Goal: Browse casually: Explore the website without a specific task or goal

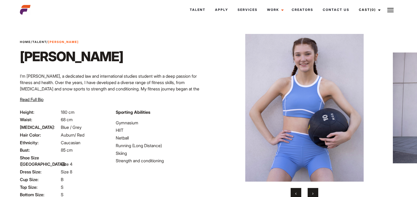
click at [311, 189] on button "›" at bounding box center [312, 193] width 11 height 11
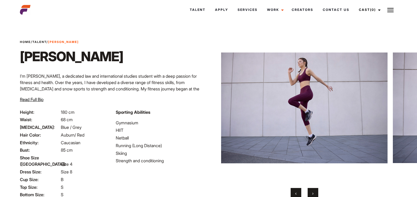
click at [311, 189] on button "›" at bounding box center [312, 193] width 11 height 11
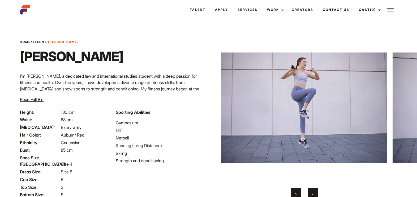
click at [311, 189] on button "›" at bounding box center [312, 193] width 11 height 11
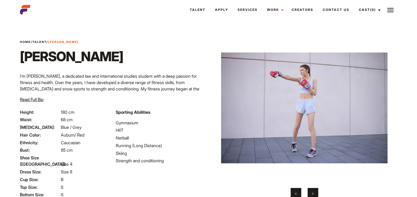
click at [311, 189] on button "›" at bounding box center [312, 193] width 11 height 11
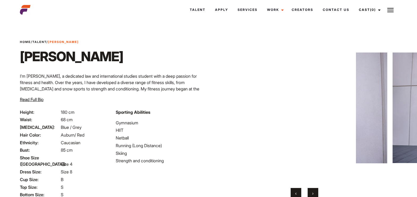
click at [311, 189] on button "›" at bounding box center [312, 193] width 11 height 11
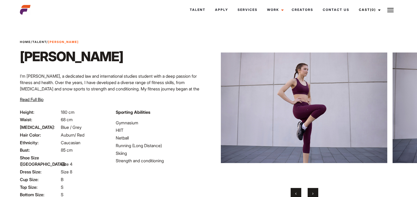
click at [311, 189] on button "›" at bounding box center [312, 193] width 11 height 11
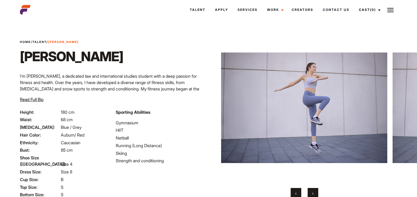
click at [311, 189] on button "›" at bounding box center [312, 193] width 11 height 11
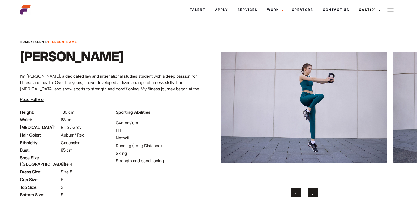
click at [311, 189] on button "›" at bounding box center [312, 193] width 11 height 11
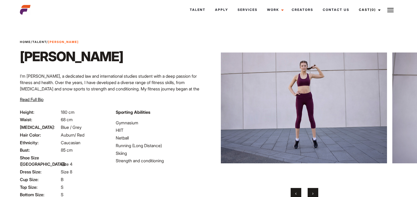
click at [311, 189] on button "›" at bounding box center [312, 193] width 11 height 11
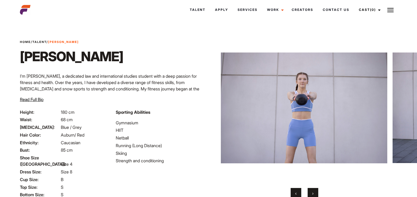
click at [311, 189] on button "›" at bounding box center [312, 193] width 11 height 11
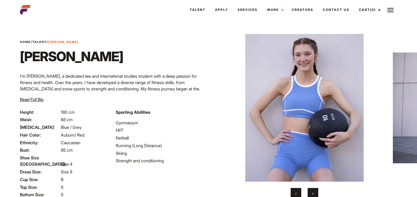
click at [311, 189] on button "›" at bounding box center [312, 193] width 11 height 11
